Goal: Answer question/provide support

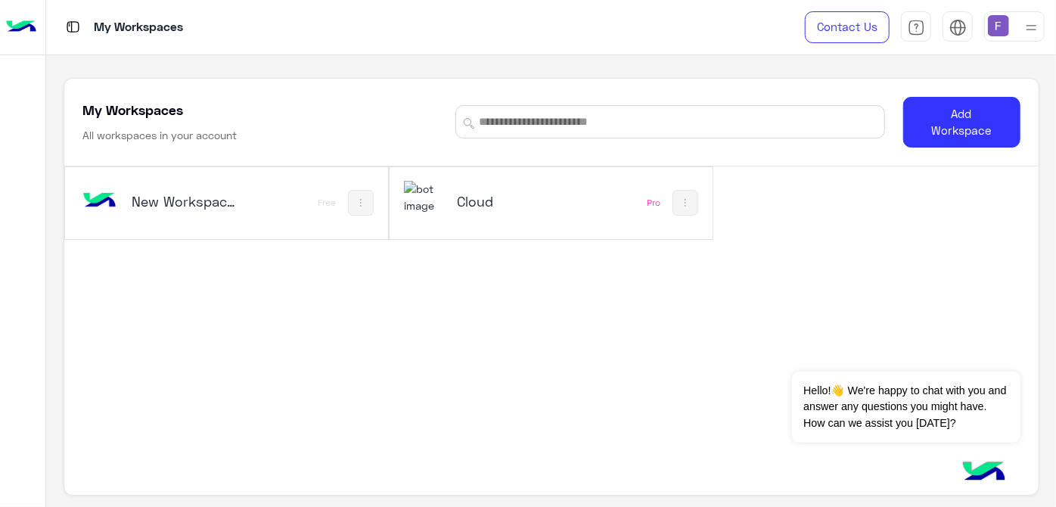
click at [481, 204] on h5 "Cloud" at bounding box center [510, 201] width 106 height 18
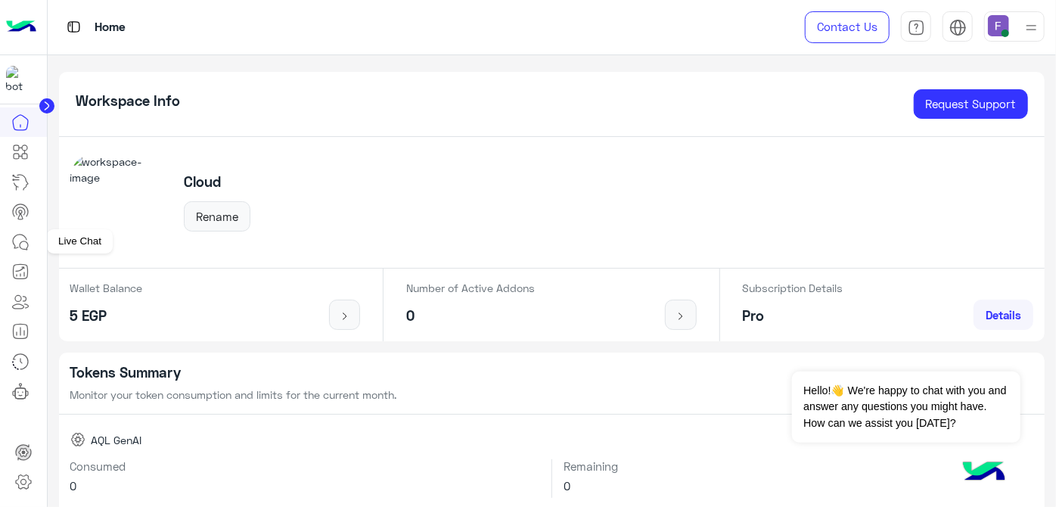
click at [13, 244] on icon at bounding box center [20, 242] width 18 height 18
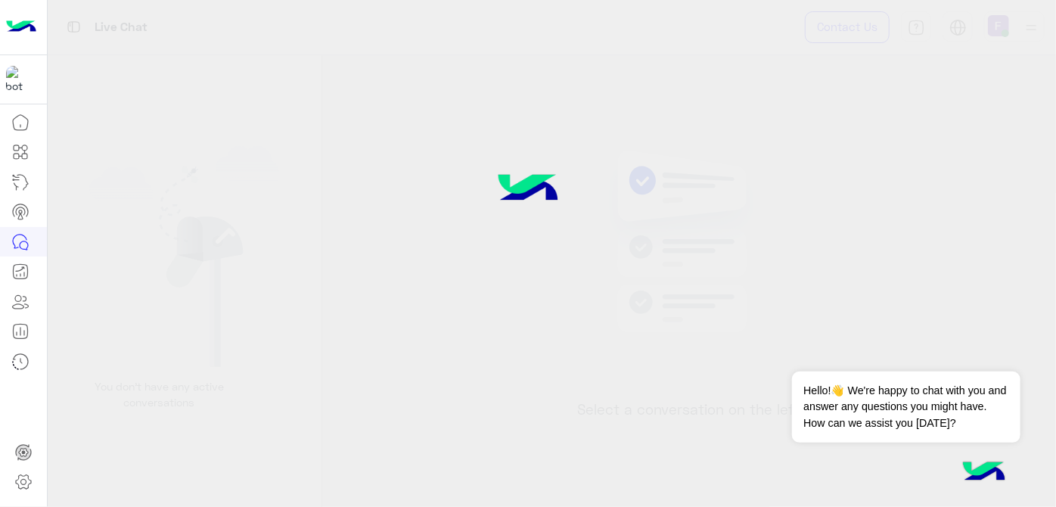
click at [13, 244] on icon at bounding box center [20, 242] width 18 height 18
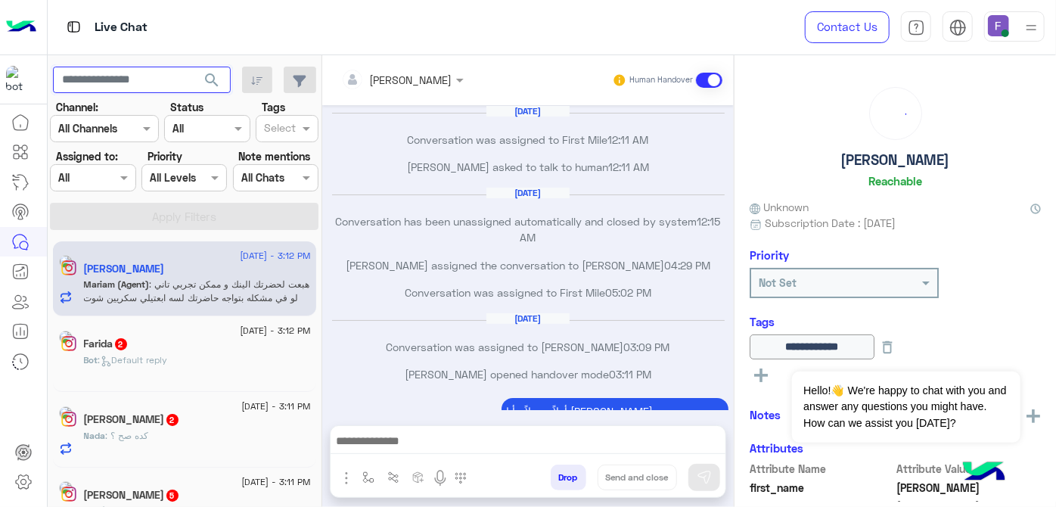
scroll to position [138, 0]
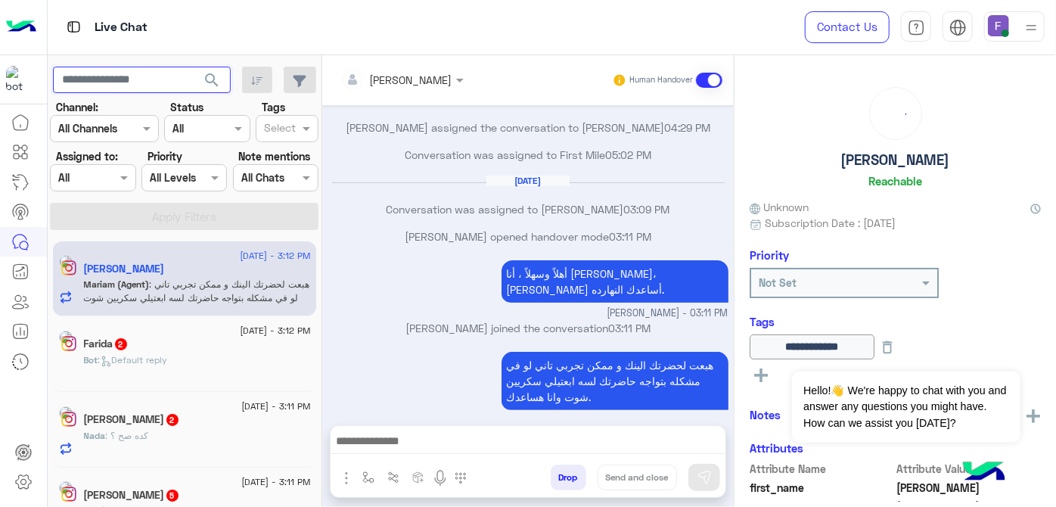
click at [144, 73] on input "text" at bounding box center [142, 80] width 178 height 27
paste input "**********"
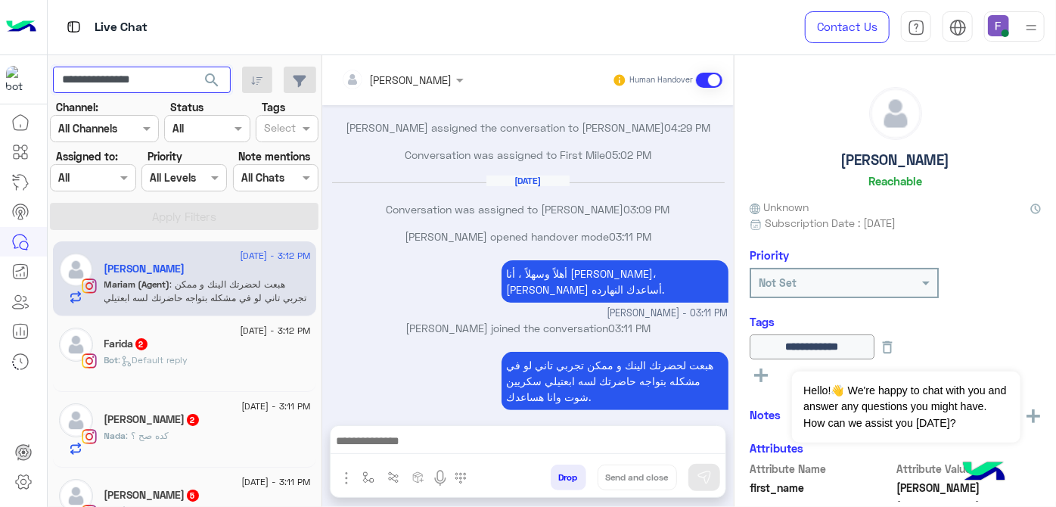
type input "**********"
click at [194, 67] on button "search" at bounding box center [212, 83] width 37 height 33
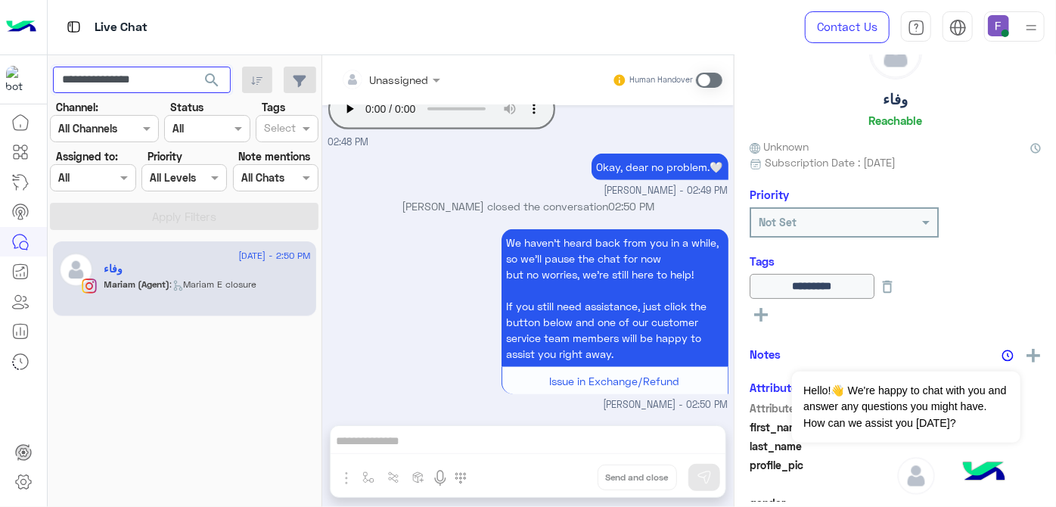
scroll to position [65, 0]
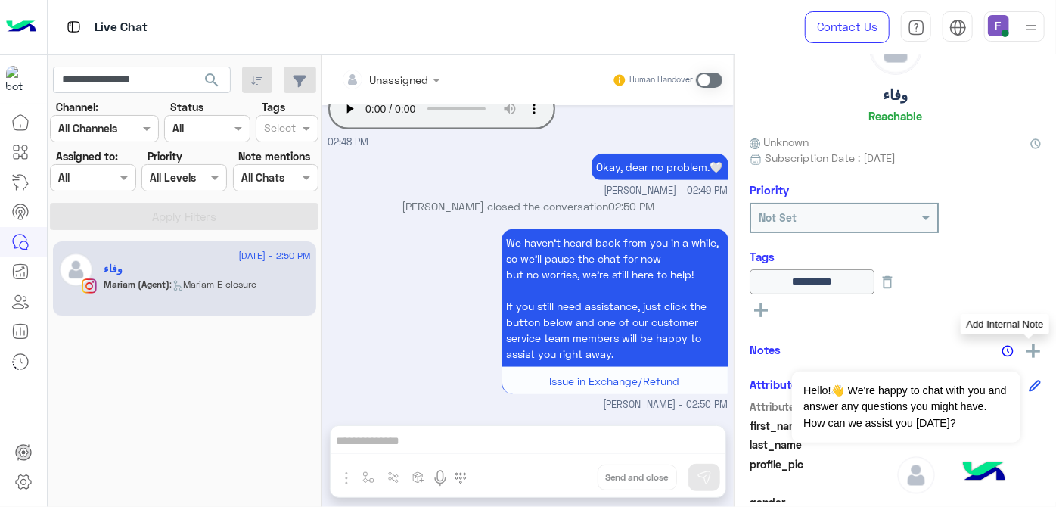
click at [1035, 352] on img at bounding box center [1034, 351] width 14 height 14
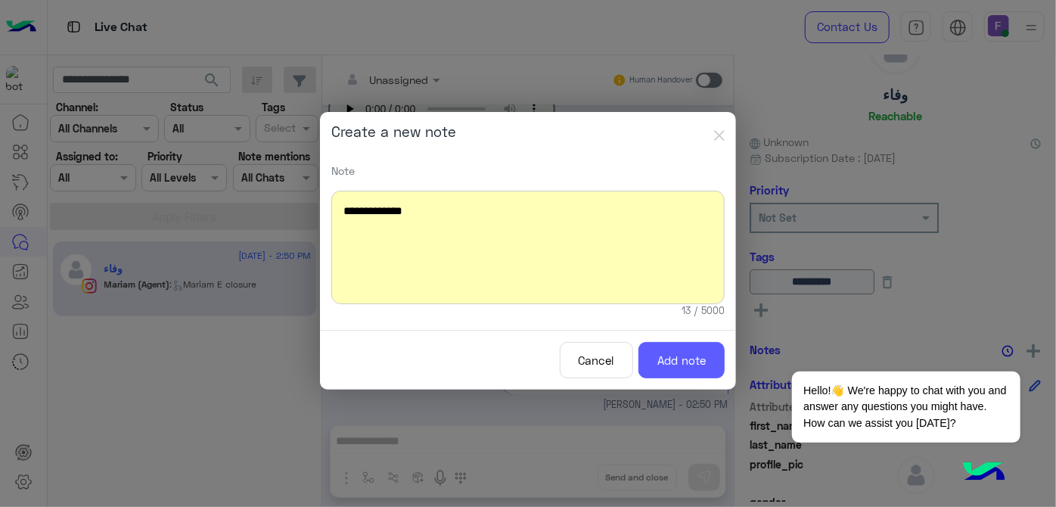
click at [673, 351] on button "Add note" at bounding box center [682, 360] width 86 height 37
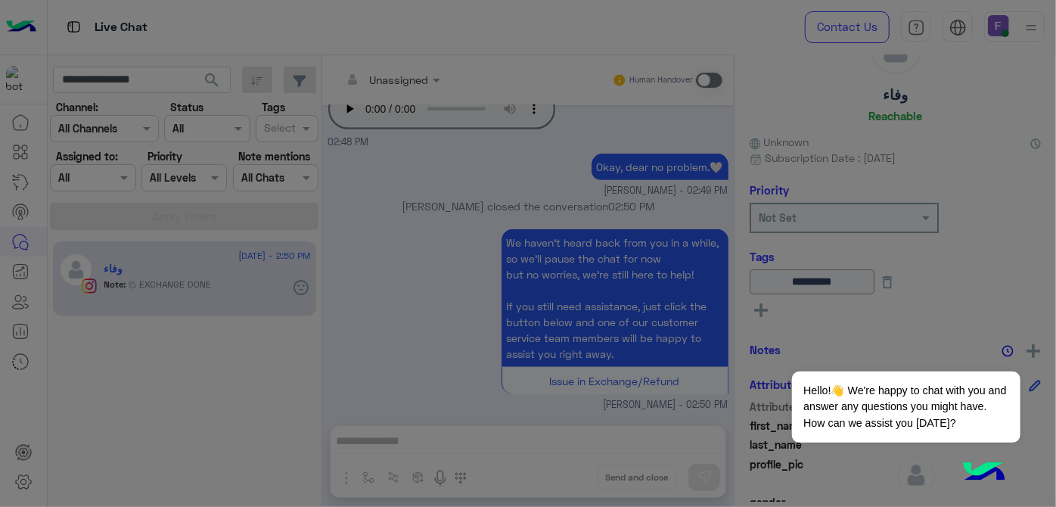
scroll to position [545, 0]
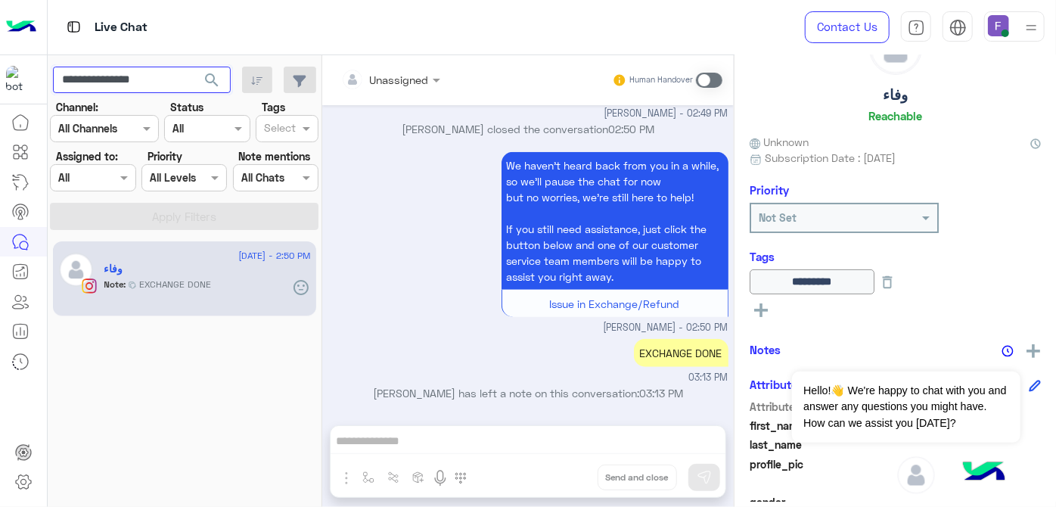
click at [143, 73] on input "**********" at bounding box center [142, 80] width 178 height 27
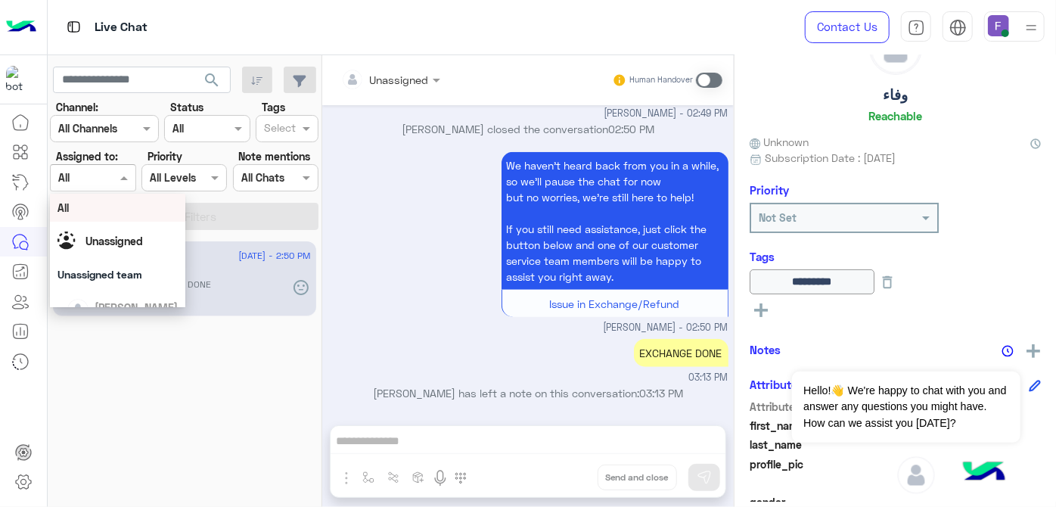
click at [104, 174] on div at bounding box center [93, 177] width 84 height 17
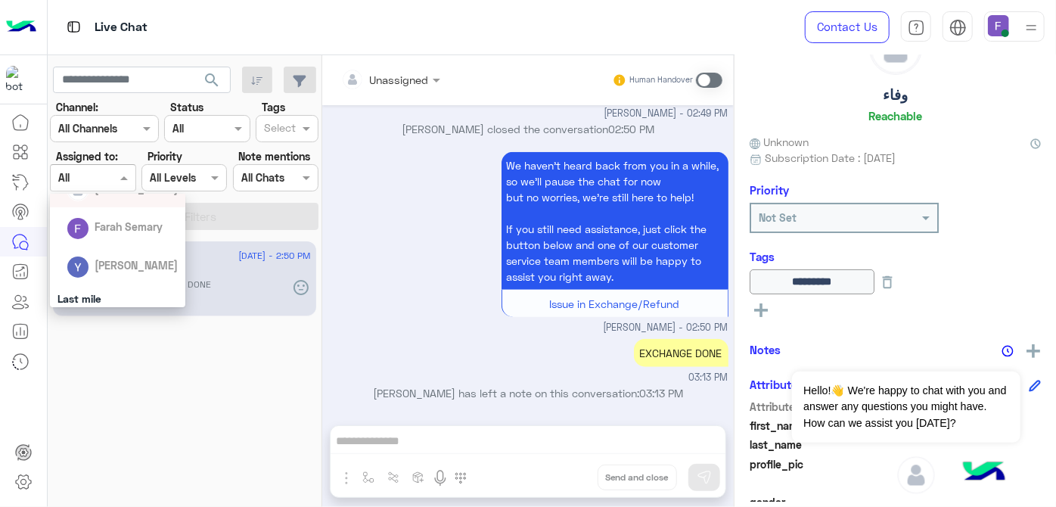
scroll to position [123, 0]
click at [120, 232] on div "Farah Semary" at bounding box center [123, 223] width 112 height 26
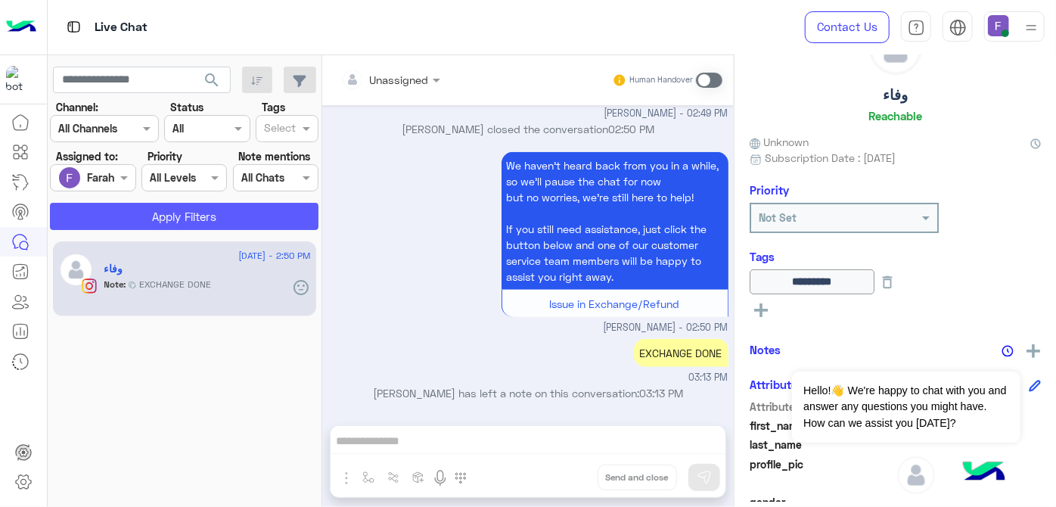
click at [142, 212] on button "Apply Filters" at bounding box center [184, 216] width 269 height 27
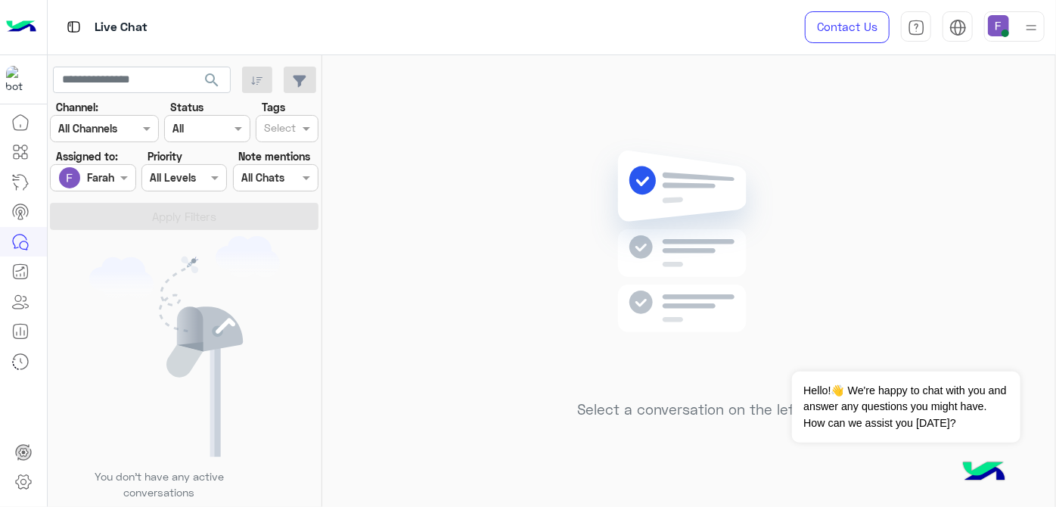
click at [207, 73] on span "search" at bounding box center [212, 80] width 18 height 18
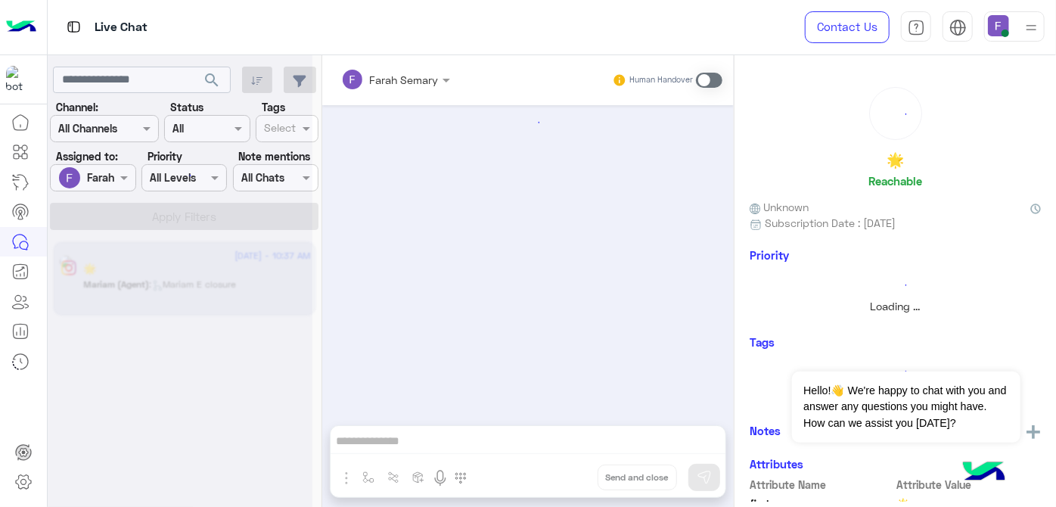
scroll to position [289, 0]
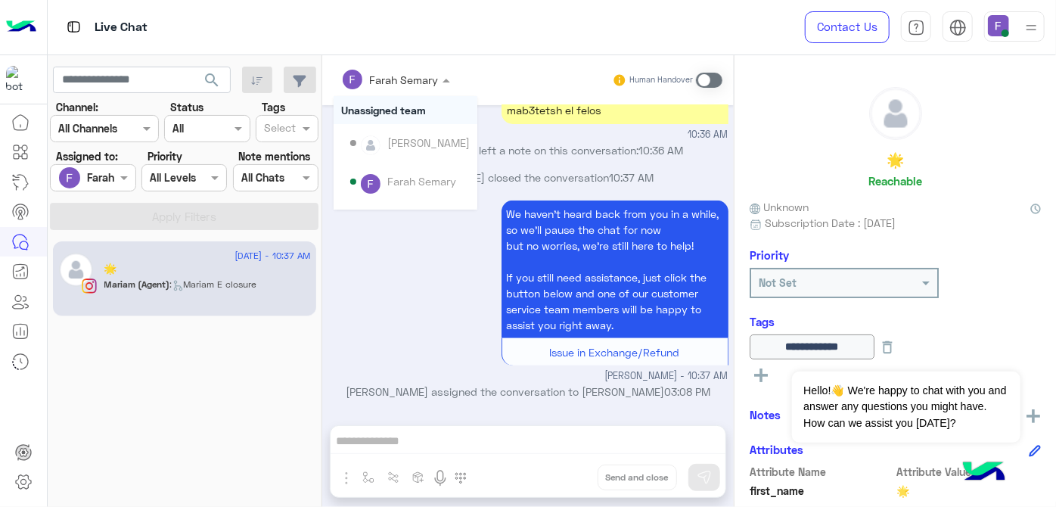
click at [423, 84] on div at bounding box center [396, 78] width 124 height 17
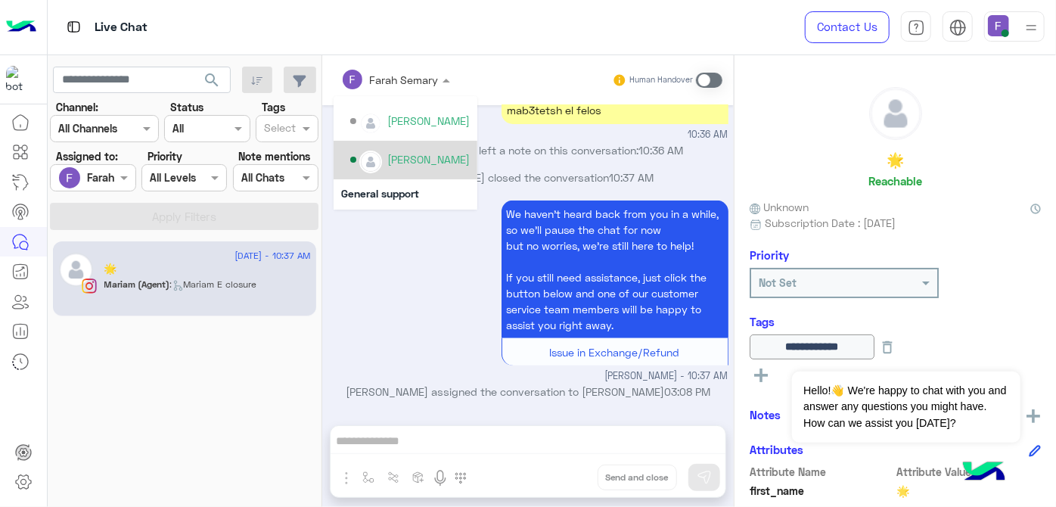
scroll to position [272, 0]
click at [423, 166] on div "[PERSON_NAME]" at bounding box center [428, 159] width 82 height 16
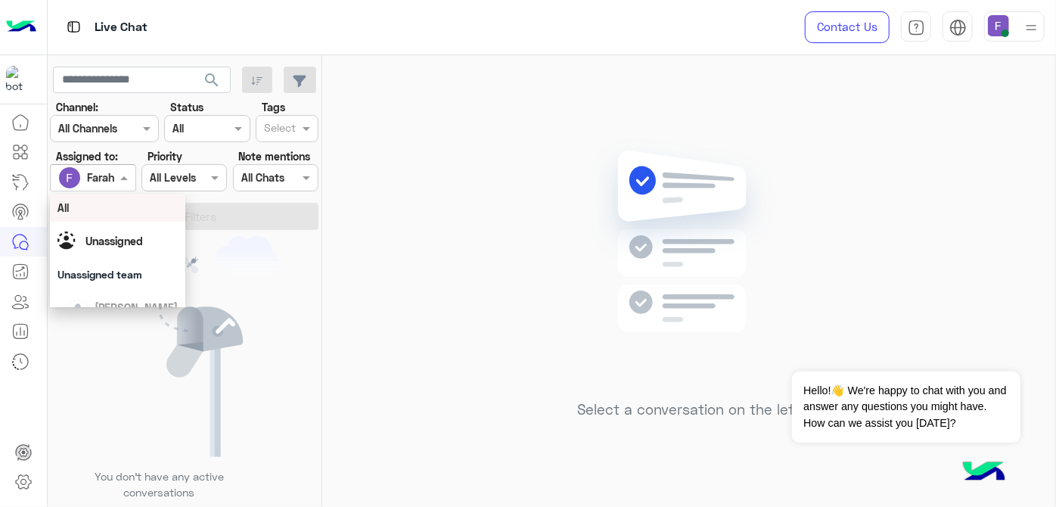
click at [101, 181] on div at bounding box center [93, 177] width 84 height 17
click at [101, 210] on div "All" at bounding box center [117, 208] width 121 height 16
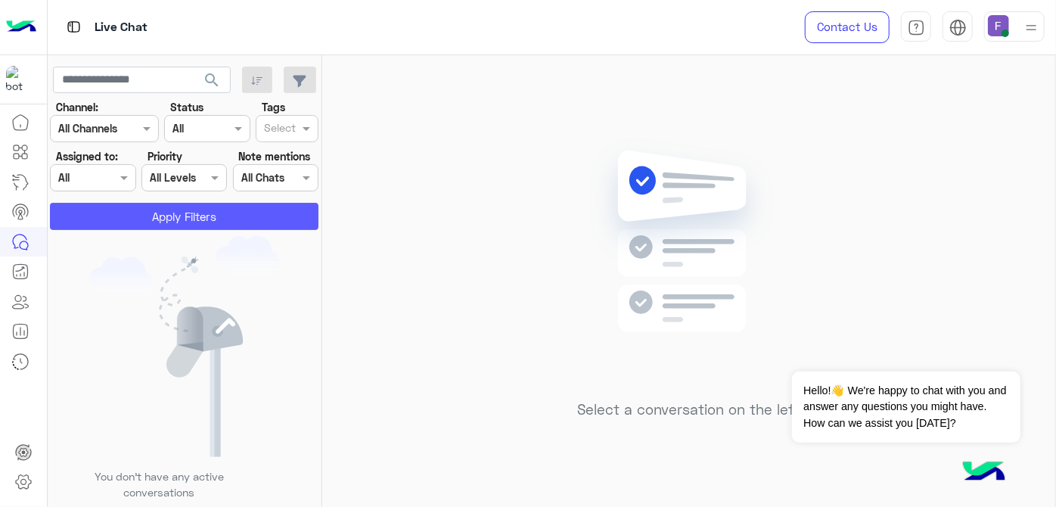
click at [119, 209] on button "Apply Filters" at bounding box center [184, 216] width 269 height 27
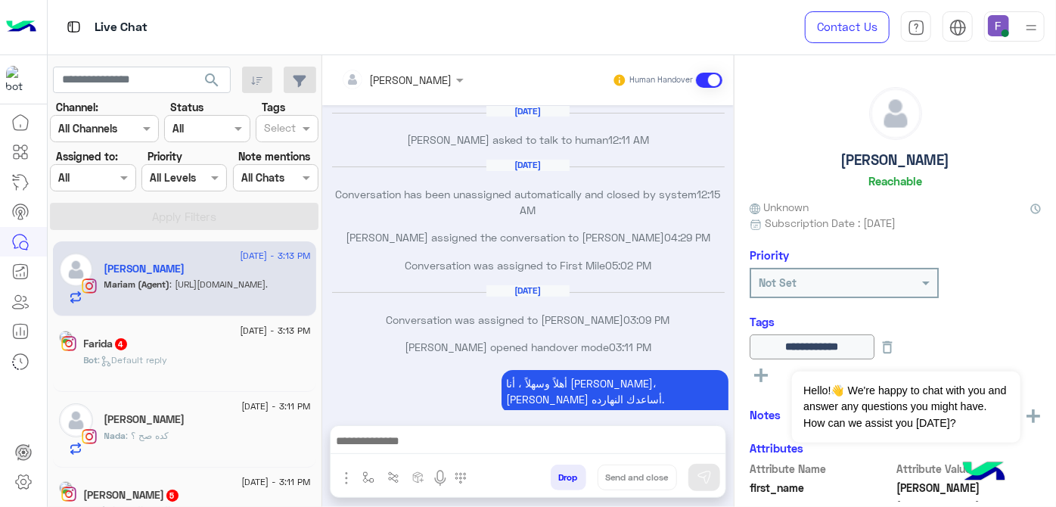
scroll to position [159, 0]
